Goal: Task Accomplishment & Management: Manage account settings

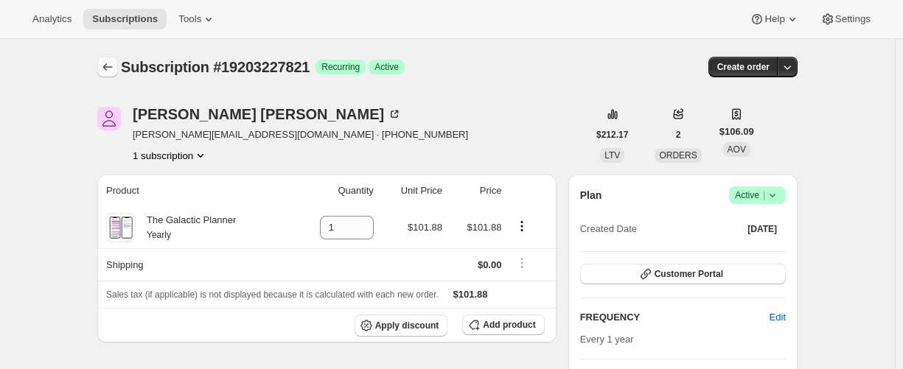
click at [115, 67] on icon "Subscriptions" at bounding box center [107, 67] width 15 height 15
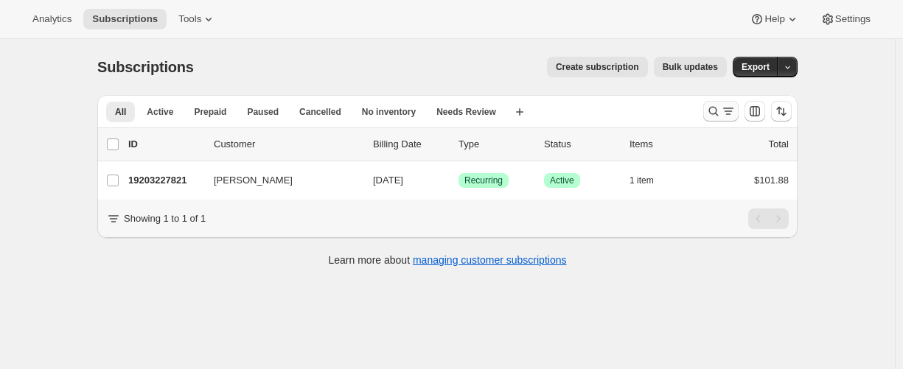
click at [715, 108] on icon "Search and filter results" at bounding box center [714, 112] width 10 height 10
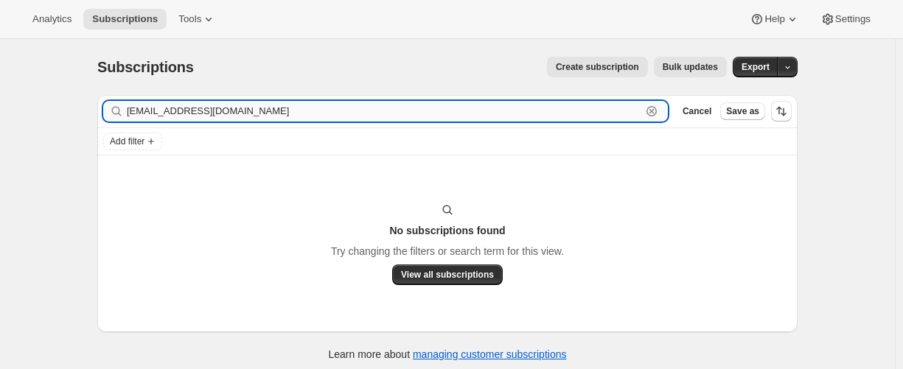
click at [173, 114] on input "[EMAIL_ADDRESS][DOMAIN_NAME]" at bounding box center [384, 111] width 515 height 21
paste input "[PERSON_NAME]"
click at [161, 110] on input "KATHY BRANDOW" at bounding box center [384, 111] width 515 height 21
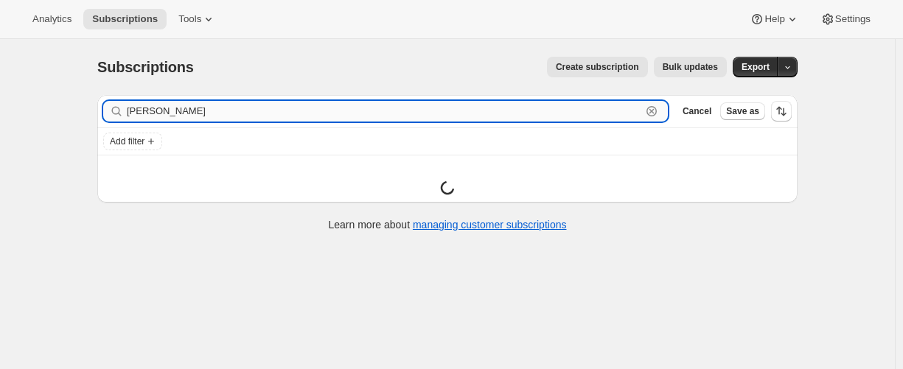
drag, startPoint x: 160, startPoint y: 111, endPoint x: 136, endPoint y: 110, distance: 24.4
click at [136, 110] on input "KATHY BRANDOW" at bounding box center [384, 111] width 515 height 21
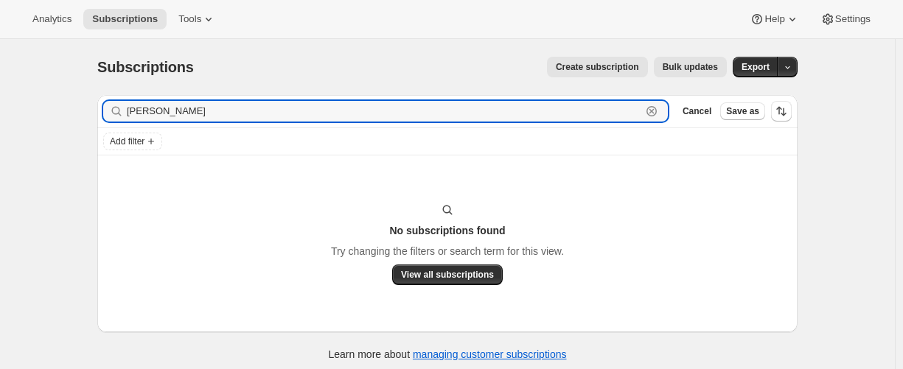
drag, startPoint x: 173, startPoint y: 109, endPoint x: 112, endPoint y: 110, distance: 60.5
click at [112, 110] on div "KC BRANDOW Clear" at bounding box center [385, 111] width 565 height 21
click at [187, 106] on input "KC BRANDOW" at bounding box center [384, 111] width 515 height 21
paste input "karincoart@icloud.com"
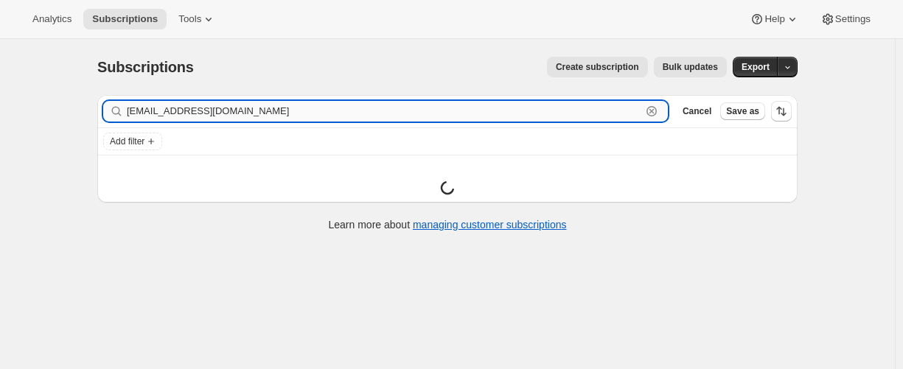
click at [140, 109] on input "karincoart@icloud.com" at bounding box center [384, 111] width 515 height 21
drag, startPoint x: 247, startPoint y: 113, endPoint x: 130, endPoint y: 110, distance: 117.3
click at [130, 110] on div "karincoart@icloud.com Clear" at bounding box center [385, 111] width 565 height 21
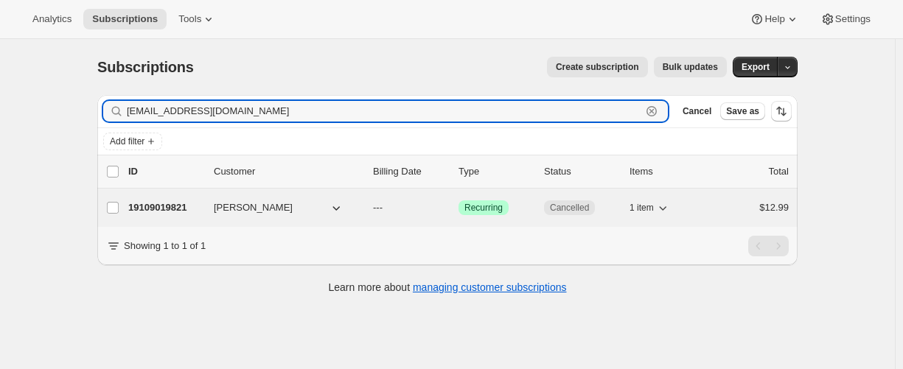
type input "karincoart@icloud.com"
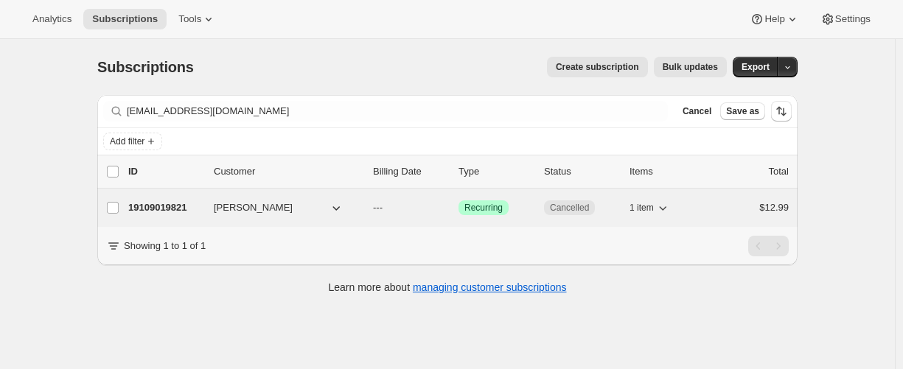
click at [156, 201] on p "19109019821" at bounding box center [165, 208] width 74 height 15
click at [146, 206] on p "19109019821" at bounding box center [165, 208] width 74 height 15
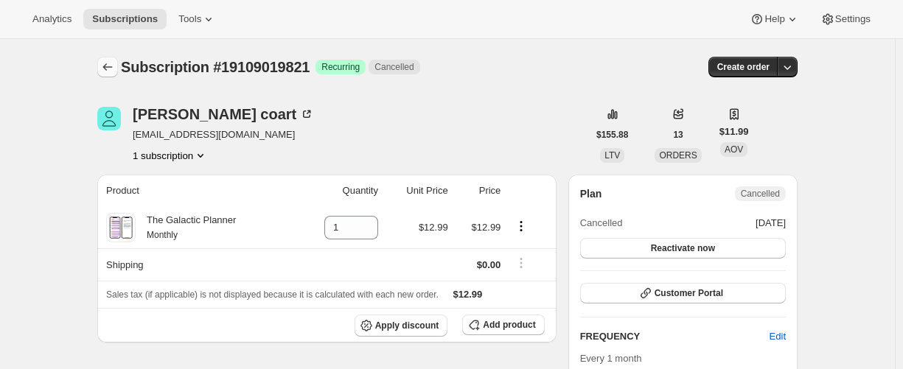
click at [114, 69] on icon "Subscriptions" at bounding box center [107, 67] width 15 height 15
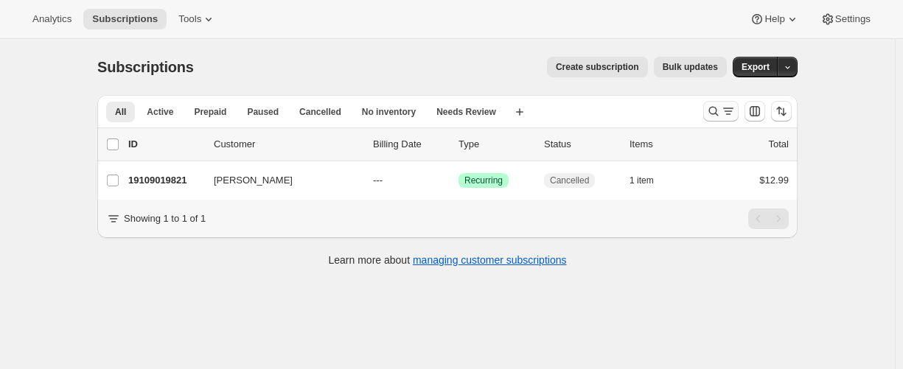
click at [711, 113] on icon "Search and filter results" at bounding box center [713, 111] width 15 height 15
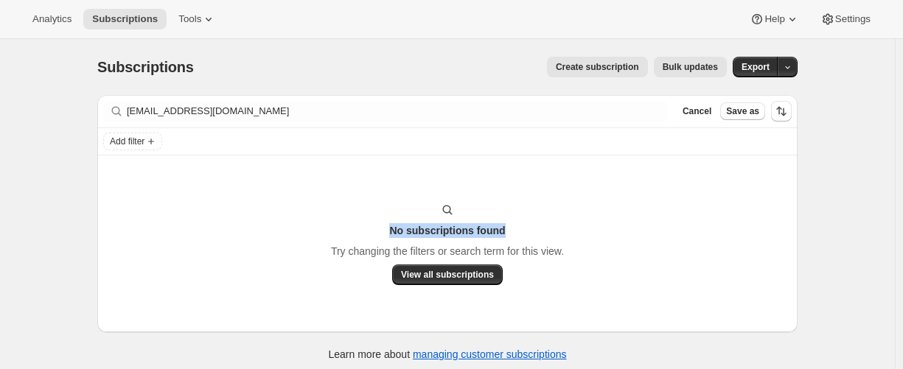
drag, startPoint x: 391, startPoint y: 226, endPoint x: 509, endPoint y: 228, distance: 118.0
click at [509, 228] on div "No subscriptions found Try changing the filters or search term for this view. V…" at bounding box center [447, 244] width 671 height 83
copy h3 "No subscriptions found"
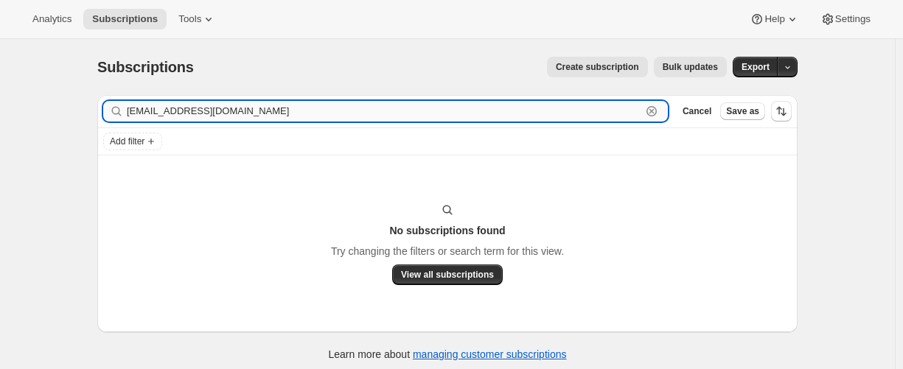
click at [274, 114] on input "tibarenterprises@aol.com" at bounding box center [384, 111] width 515 height 21
click at [196, 113] on input "tibar" at bounding box center [384, 111] width 515 height 21
paste input "lynvint510@icloud.com"
type input "lynvint510@icloud.com"
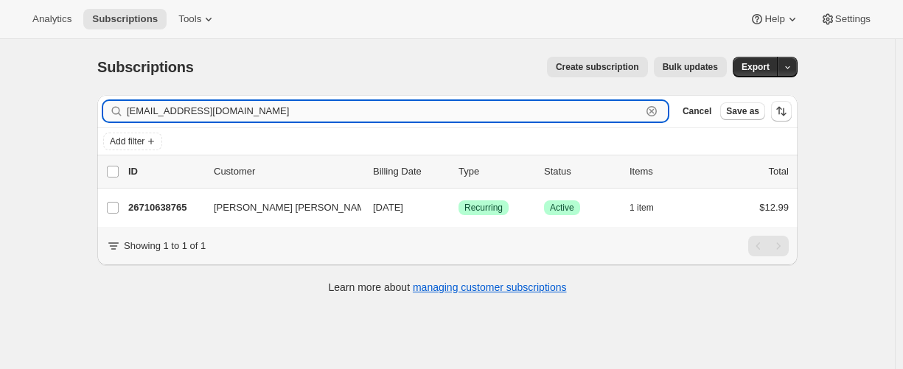
click at [207, 114] on input "lynvint510@icloud.com" at bounding box center [384, 111] width 515 height 21
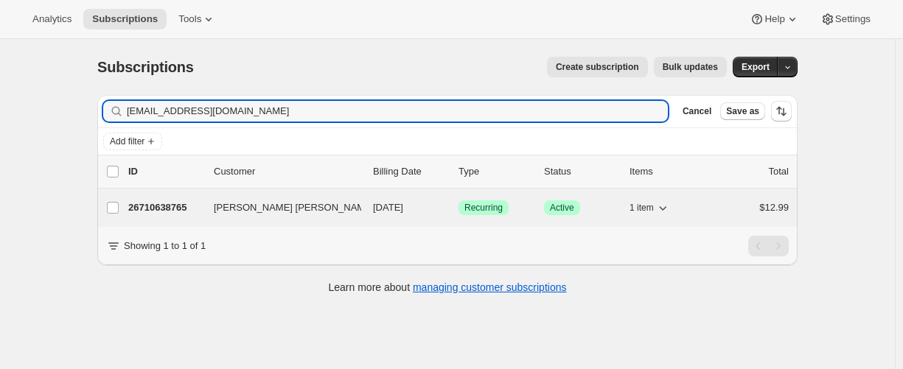
click at [161, 209] on p "26710638765" at bounding box center [165, 208] width 74 height 15
